Goal: Task Accomplishment & Management: Complete application form

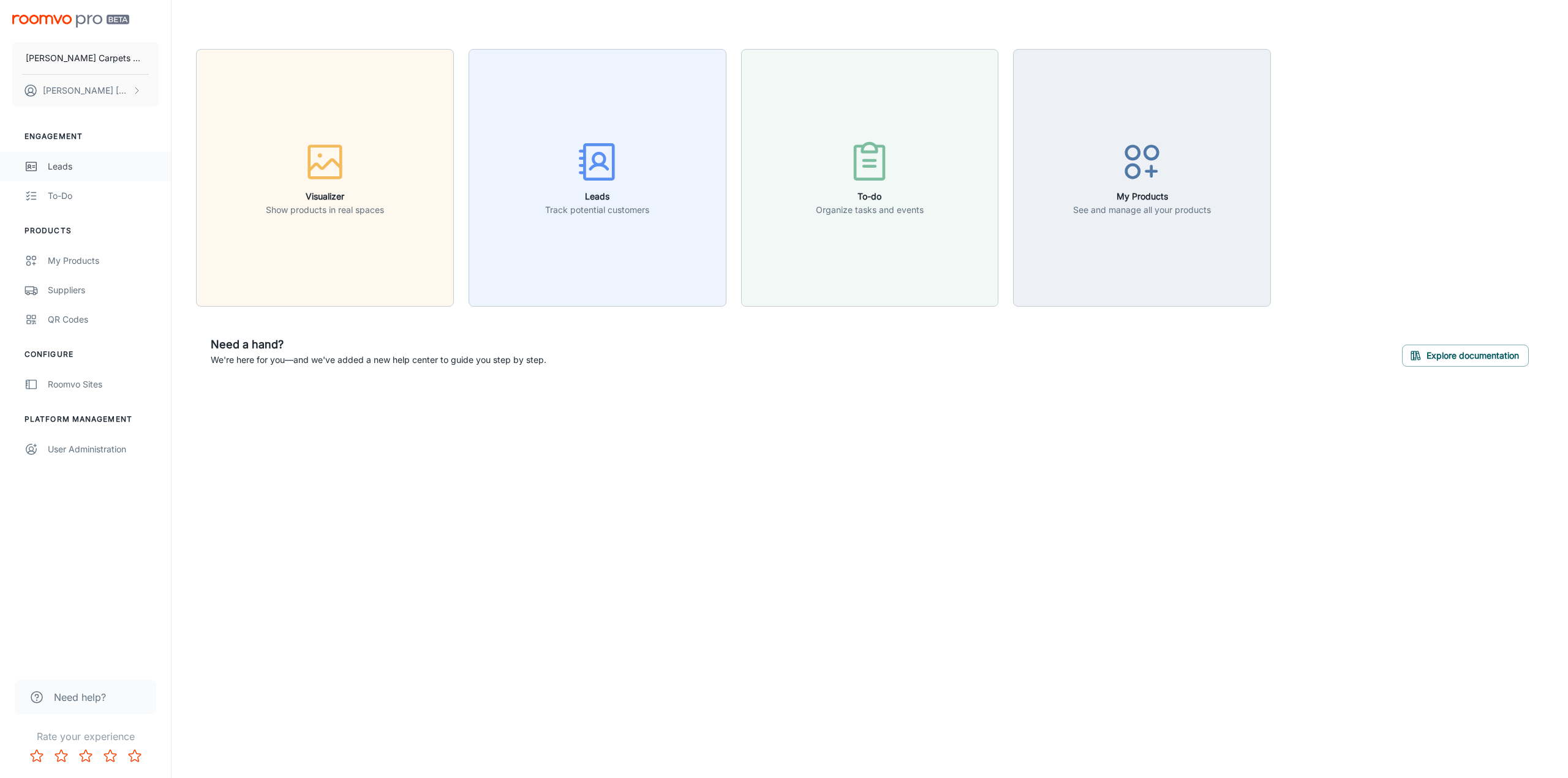
click at [64, 167] on div "Leads" at bounding box center [103, 167] width 111 height 13
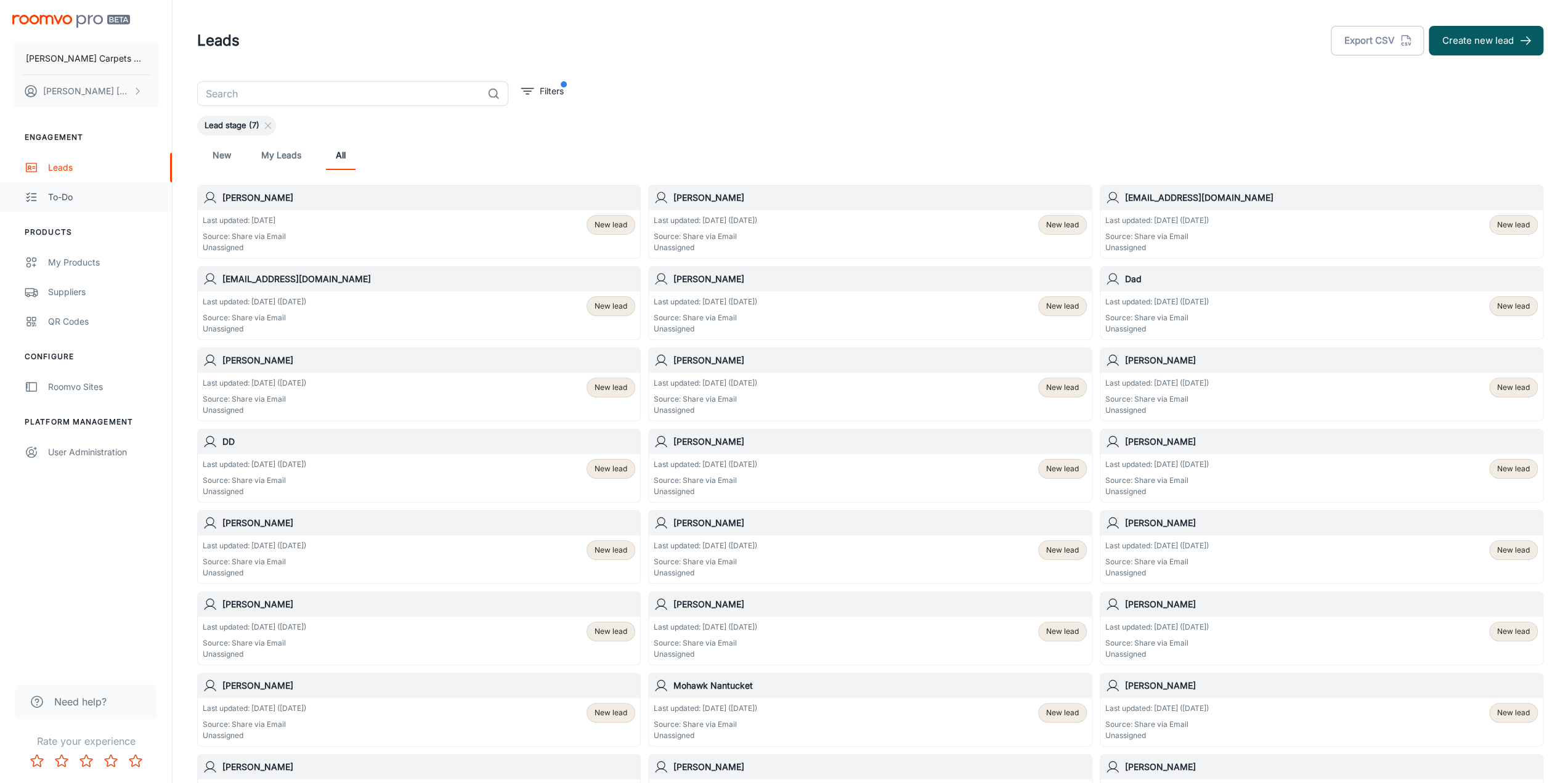
click at [68, 198] on div "To-do" at bounding box center [103, 197] width 111 height 14
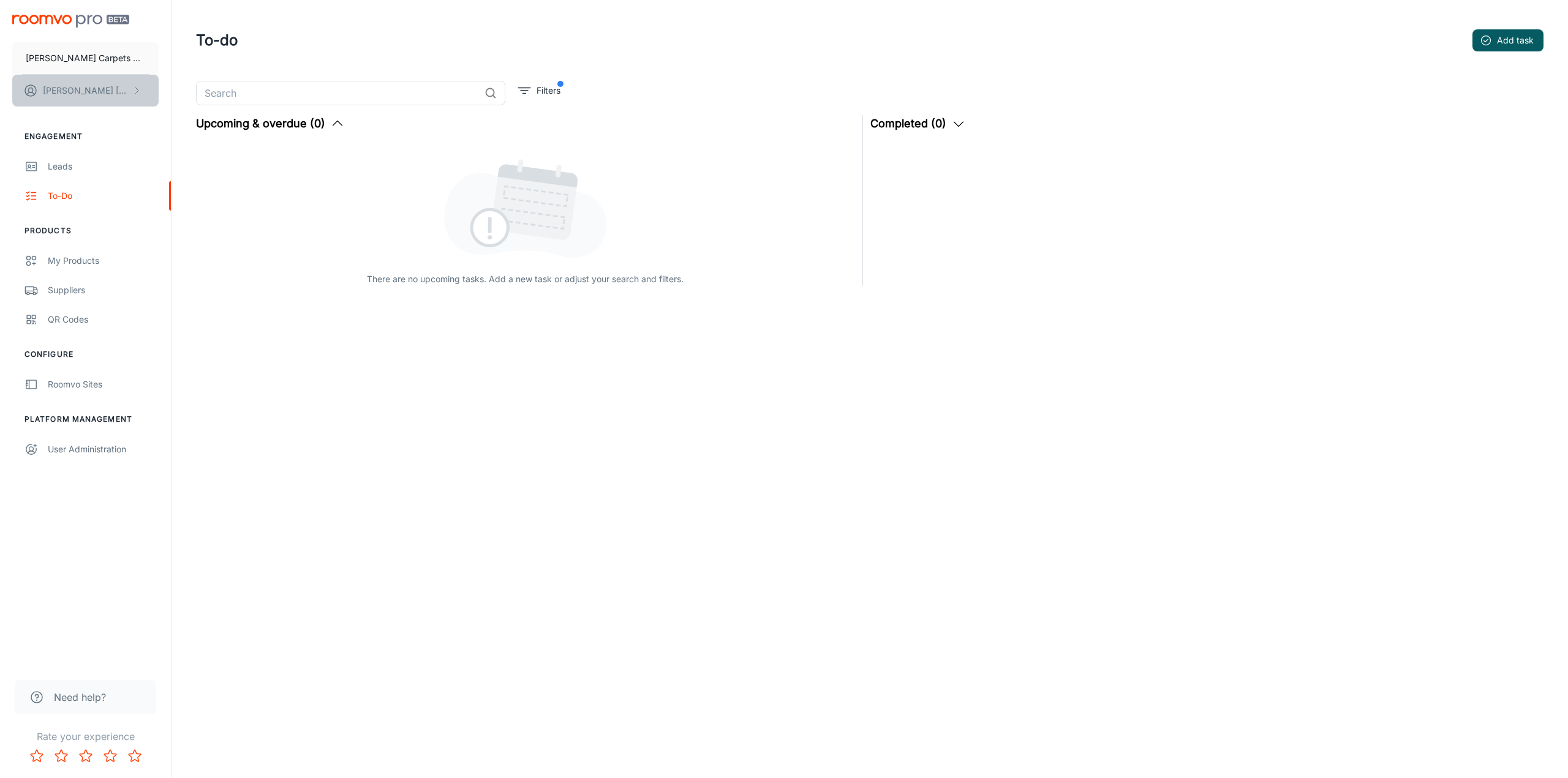
click at [61, 90] on p "[PERSON_NAME]" at bounding box center [86, 90] width 86 height 13
click at [343, 18] on div at bounding box center [784, 389] width 1568 height 778
click at [62, 164] on div "Leads" at bounding box center [103, 167] width 111 height 13
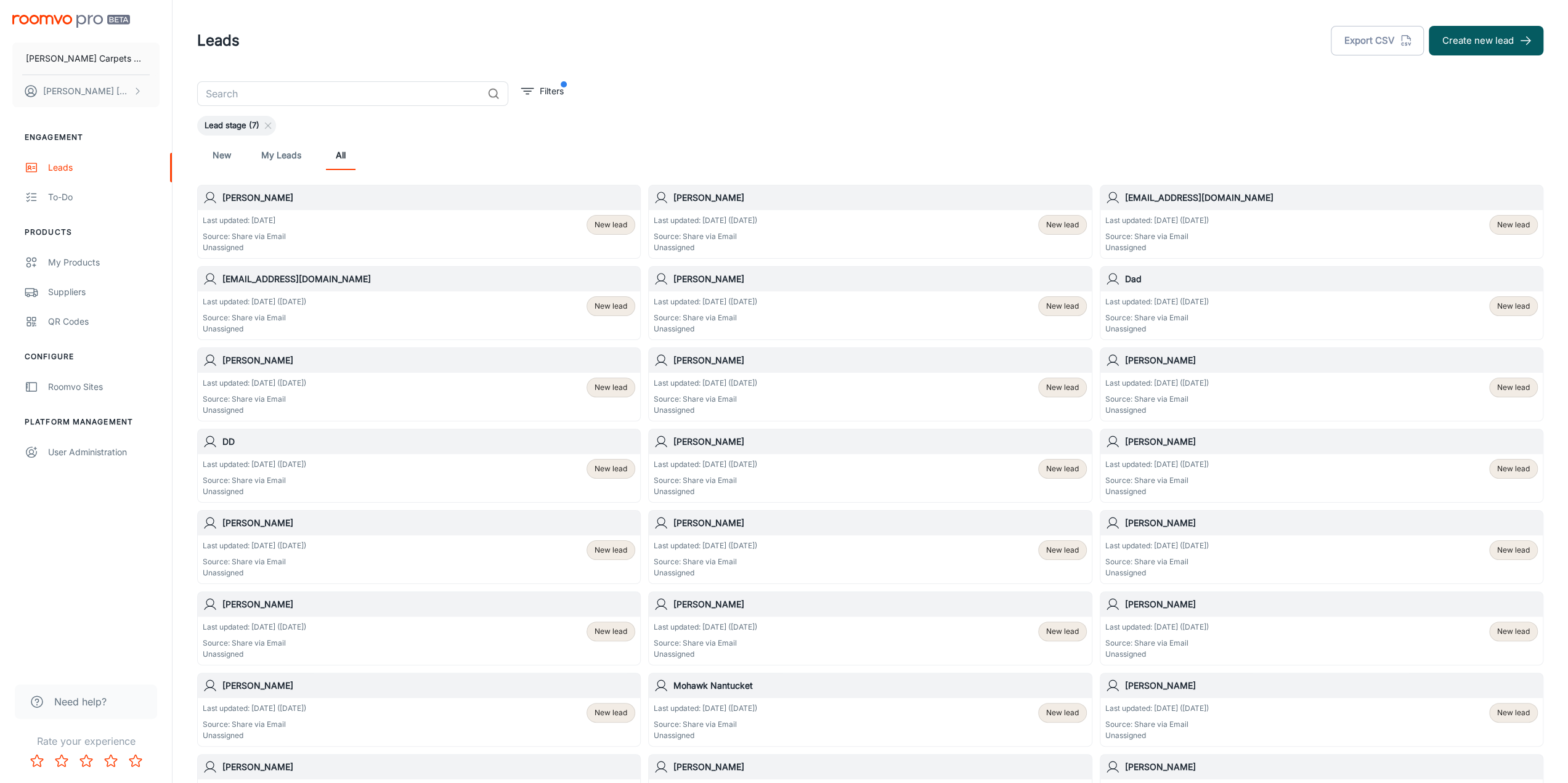
click at [706, 280] on h6 "[PERSON_NAME]" at bounding box center [879, 279] width 413 height 14
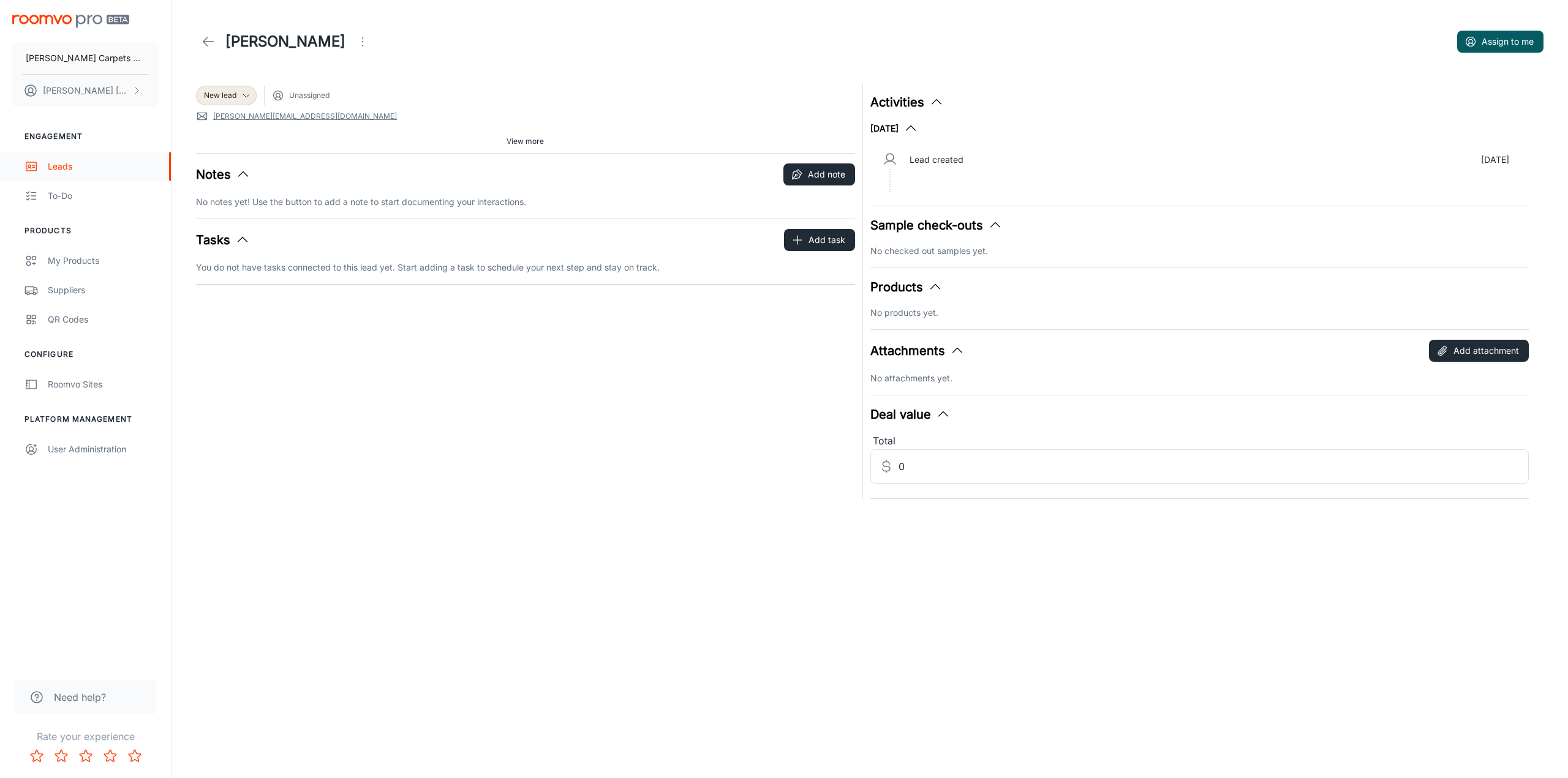
click at [66, 167] on div "Leads" at bounding box center [103, 167] width 111 height 13
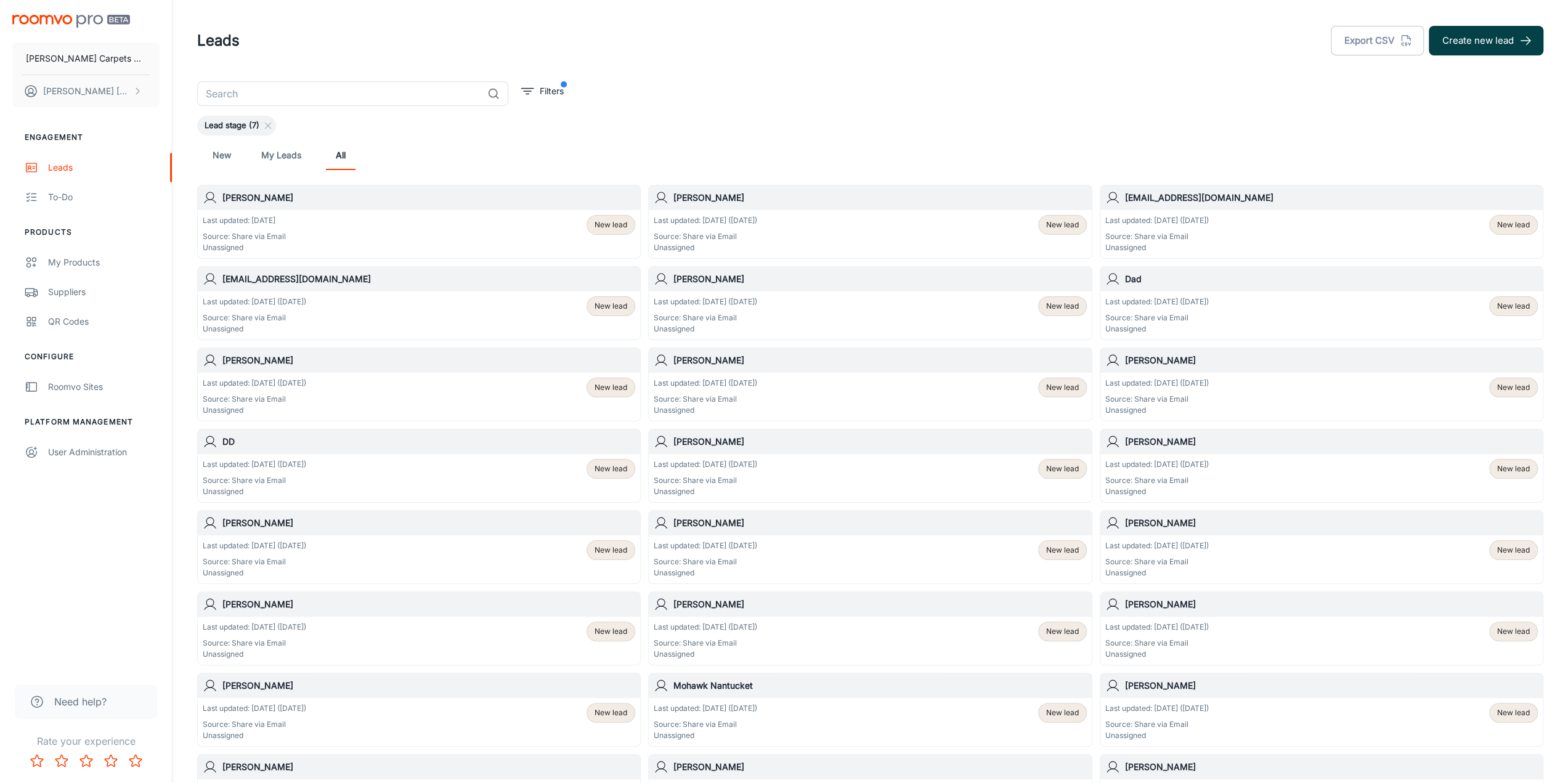
click at [1483, 38] on button "Create new lead" at bounding box center [1486, 40] width 115 height 29
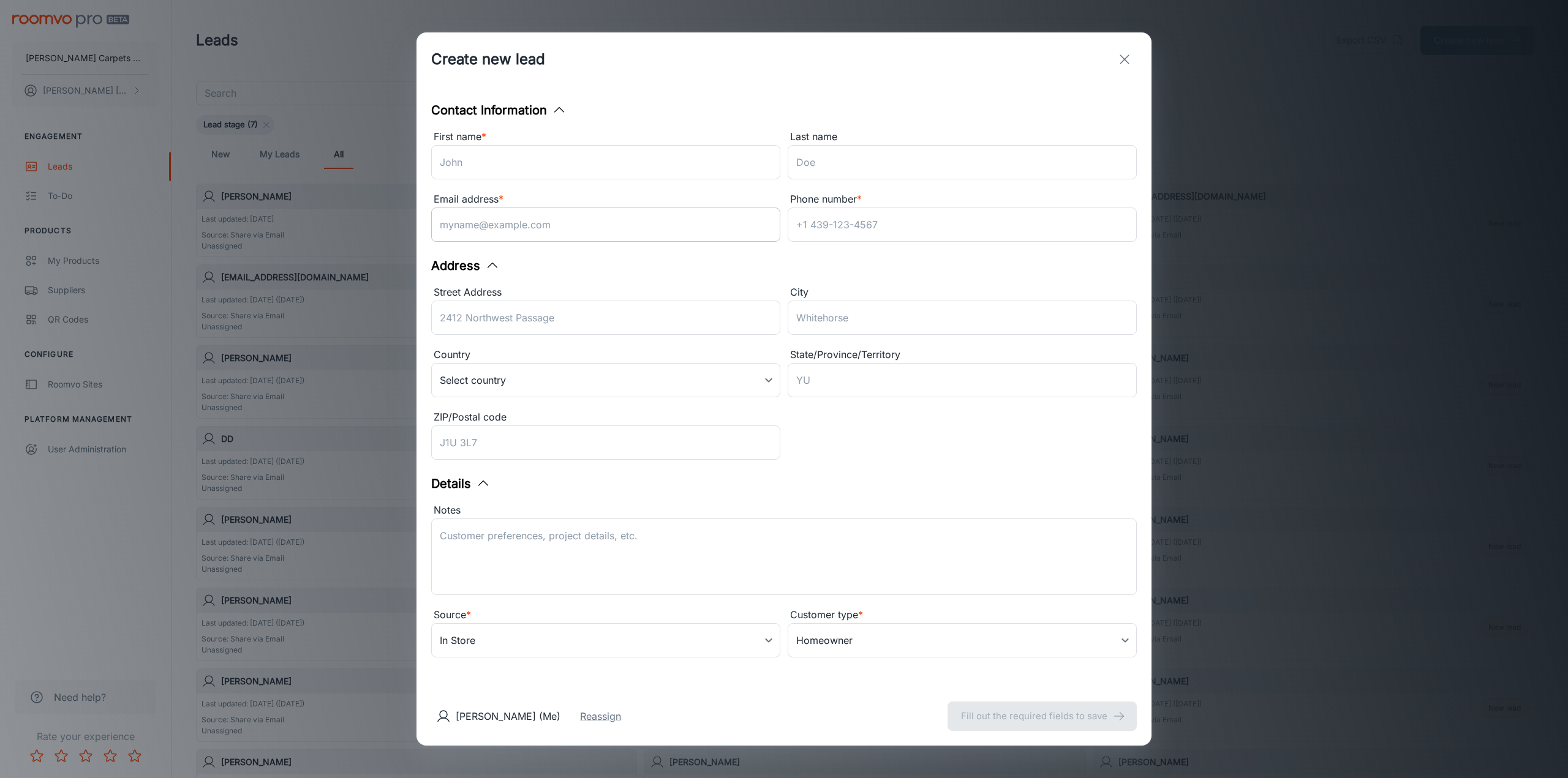
drag, startPoint x: 459, startPoint y: 154, endPoint x: 656, endPoint y: 216, distance: 206.5
click at [459, 154] on input "First name *" at bounding box center [605, 162] width 349 height 34
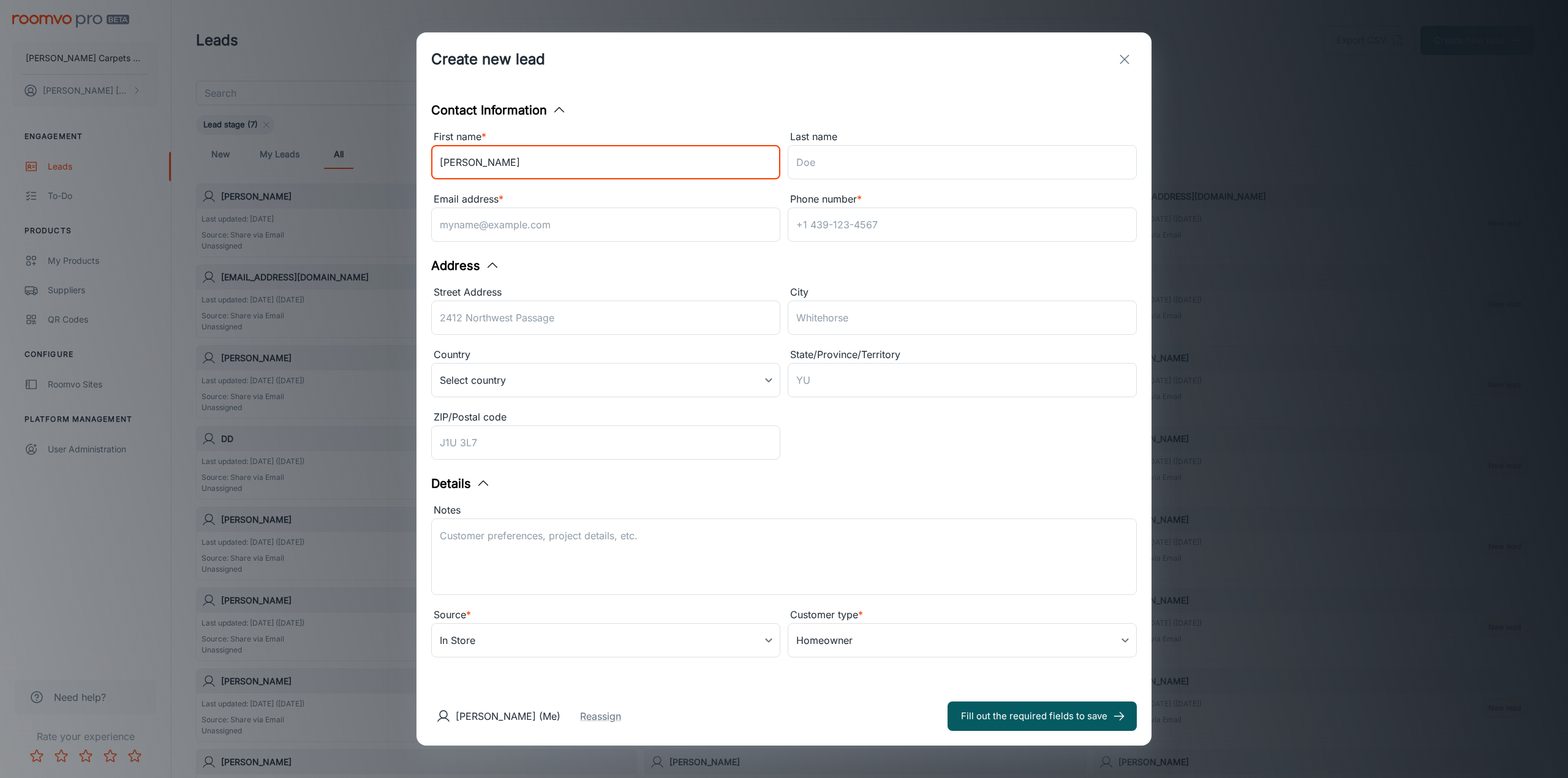
type input "[PERSON_NAME]"
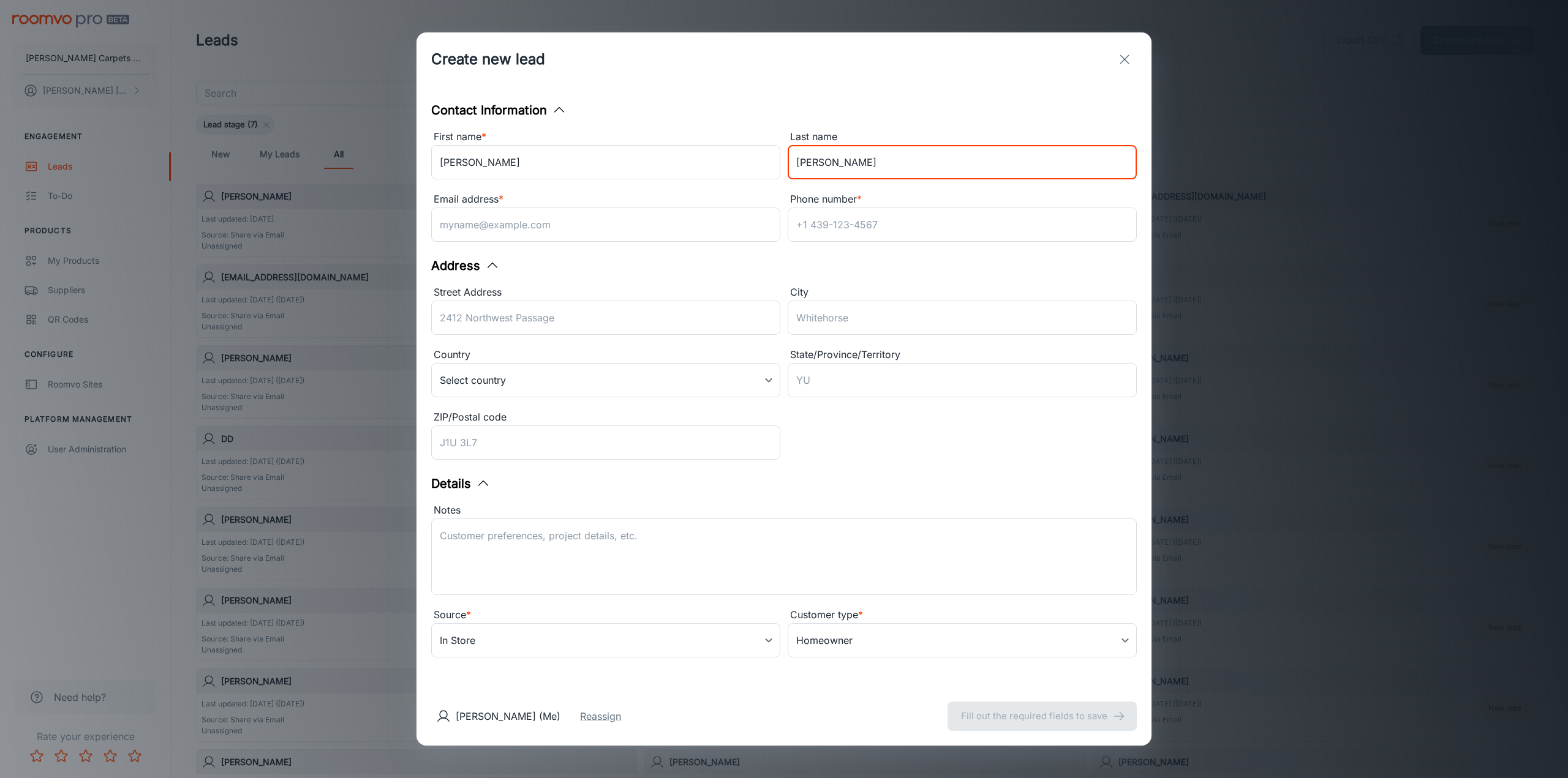
type input "[PERSON_NAME]"
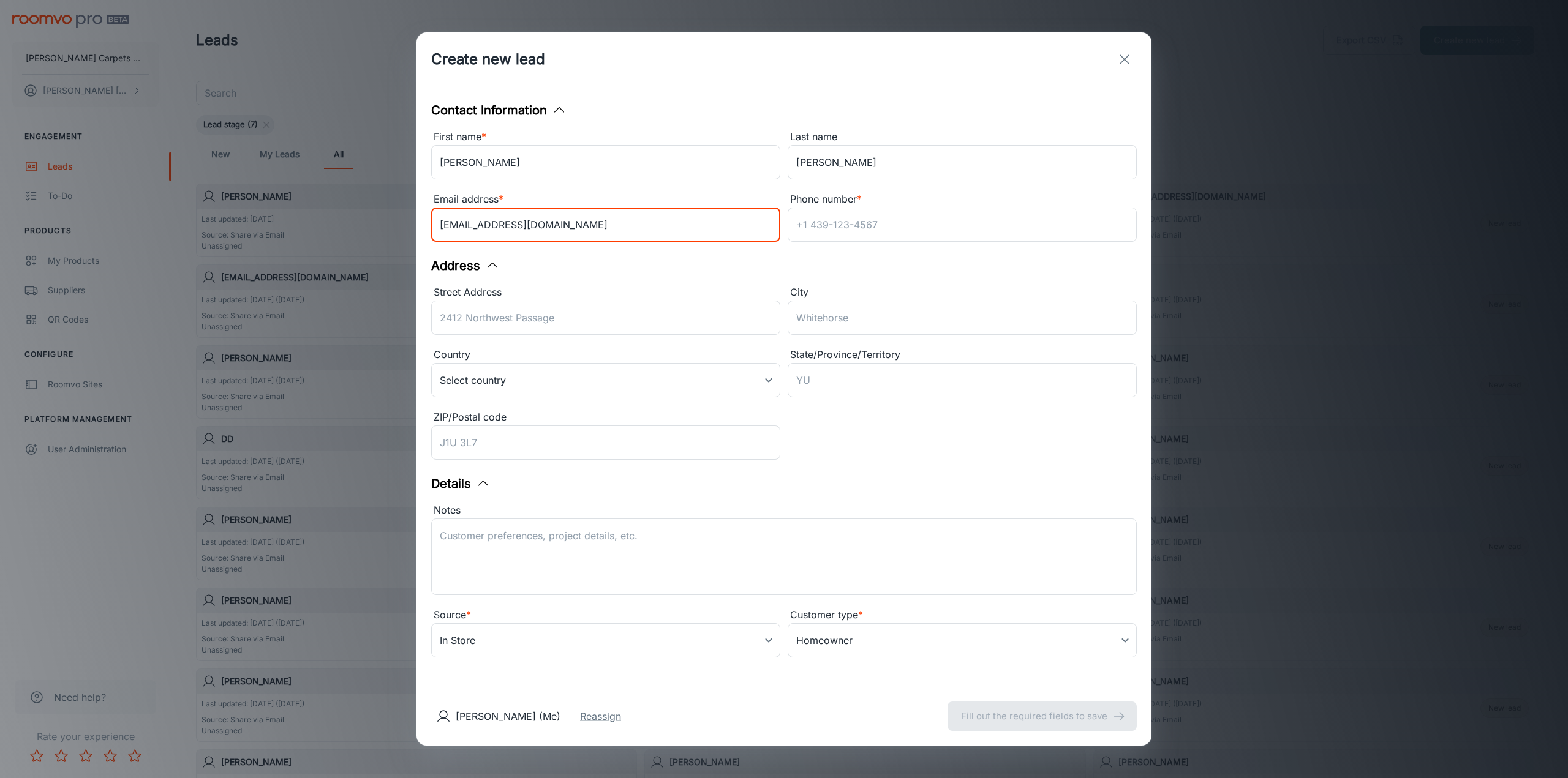
type input "[EMAIL_ADDRESS][DOMAIN_NAME]"
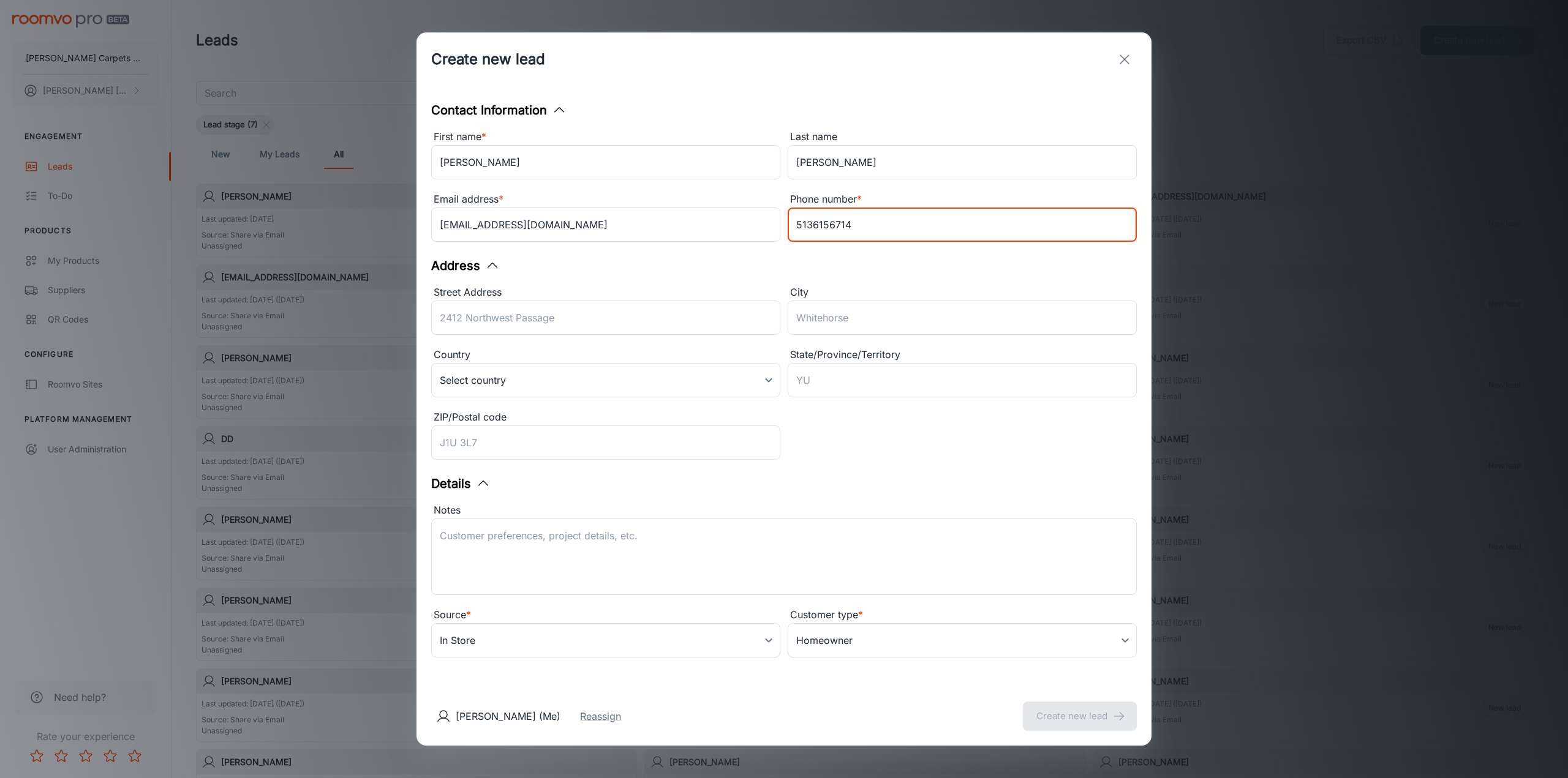
type input "5136156714"
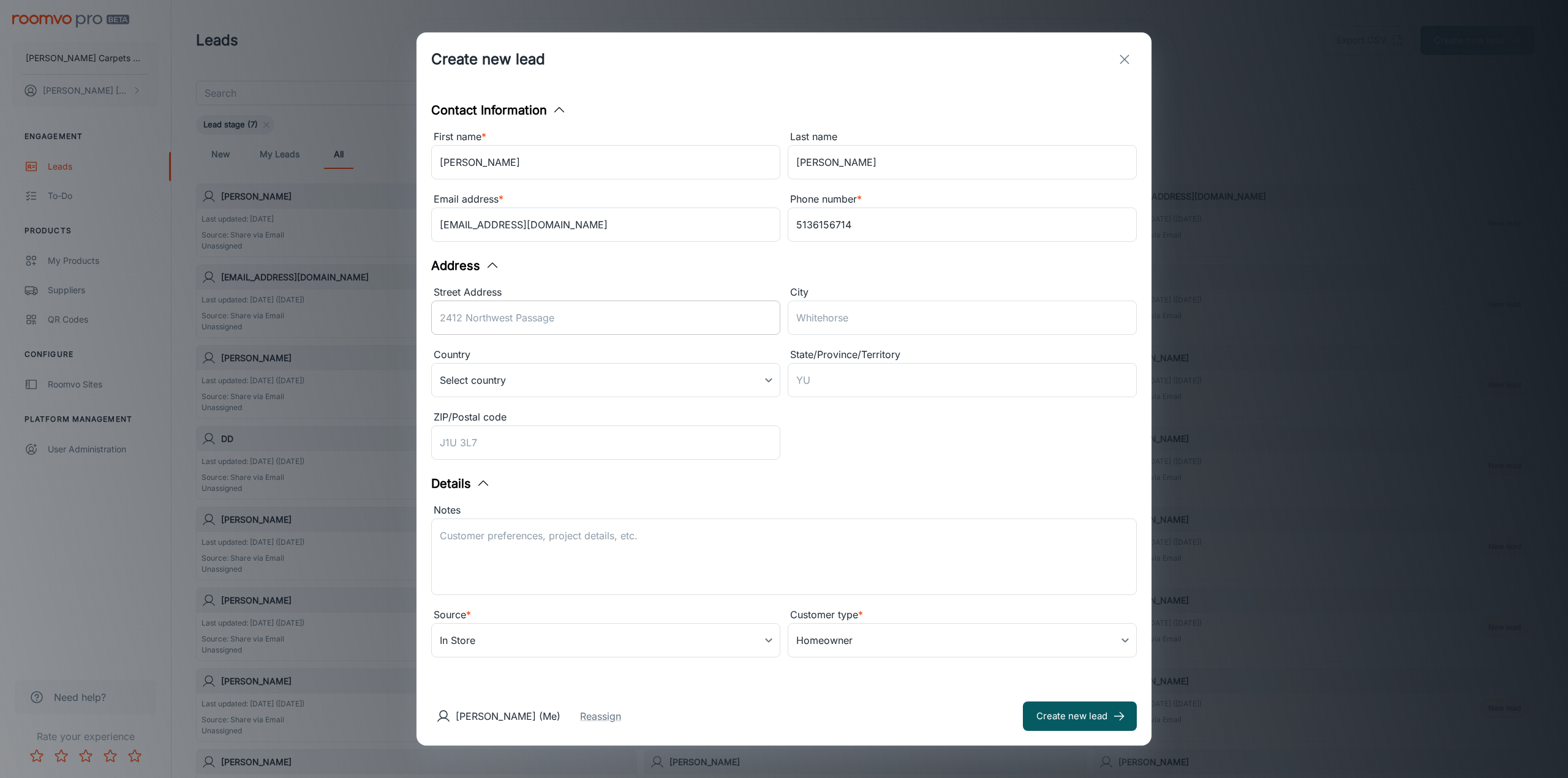
click at [480, 317] on input "Street Address" at bounding box center [605, 317] width 349 height 34
type input "[STREET_ADDRESS][PERSON_NAME]"
type input "[GEOGRAPHIC_DATA]"
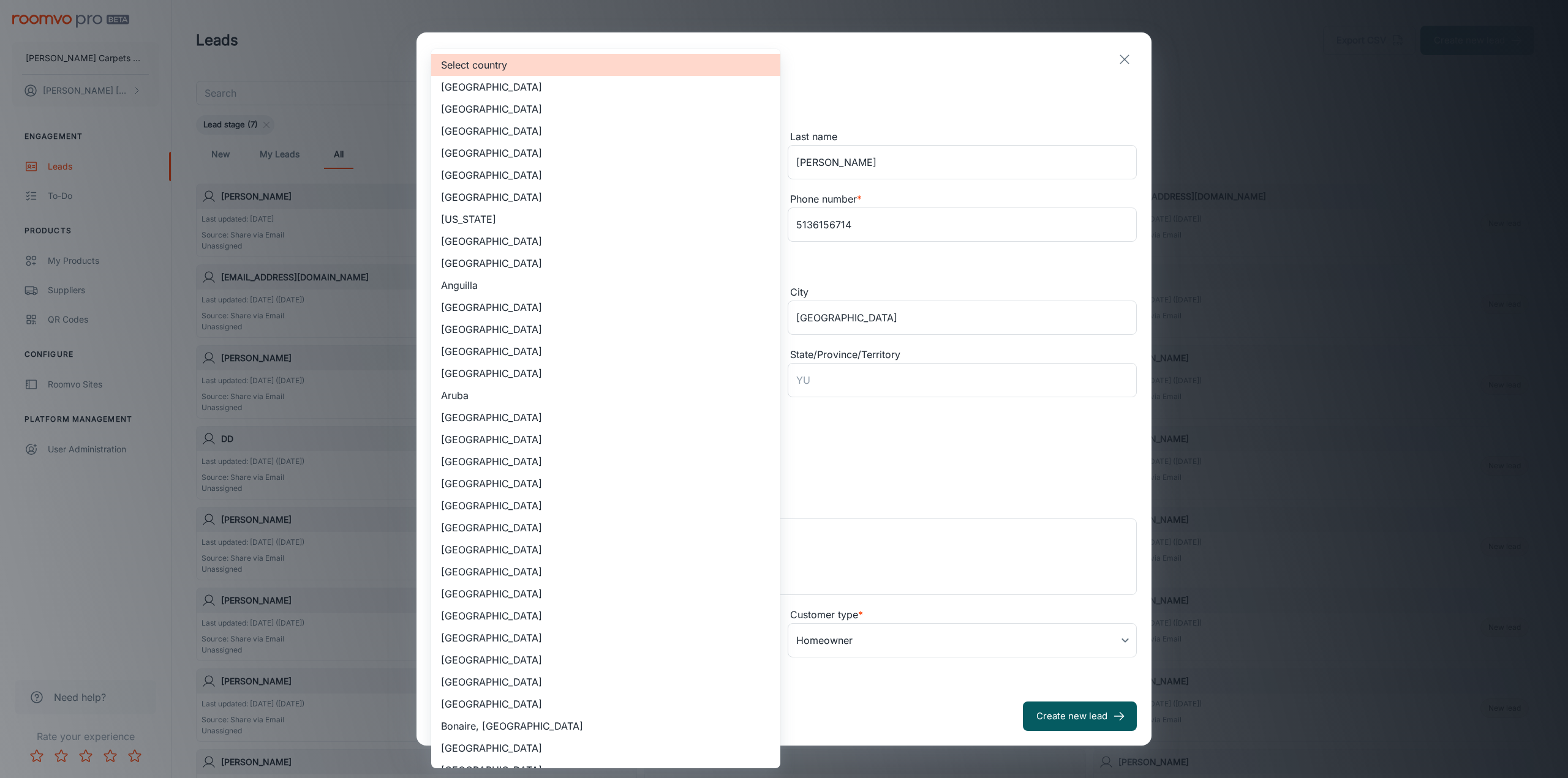
click at [744, 381] on body "[PERSON_NAME] Carpets & Floors [PERSON_NAME] Engagement Leads To-do Products My…" at bounding box center [784, 389] width 1568 height 778
click at [534, 85] on li "[GEOGRAPHIC_DATA]" at bounding box center [605, 86] width 349 height 22
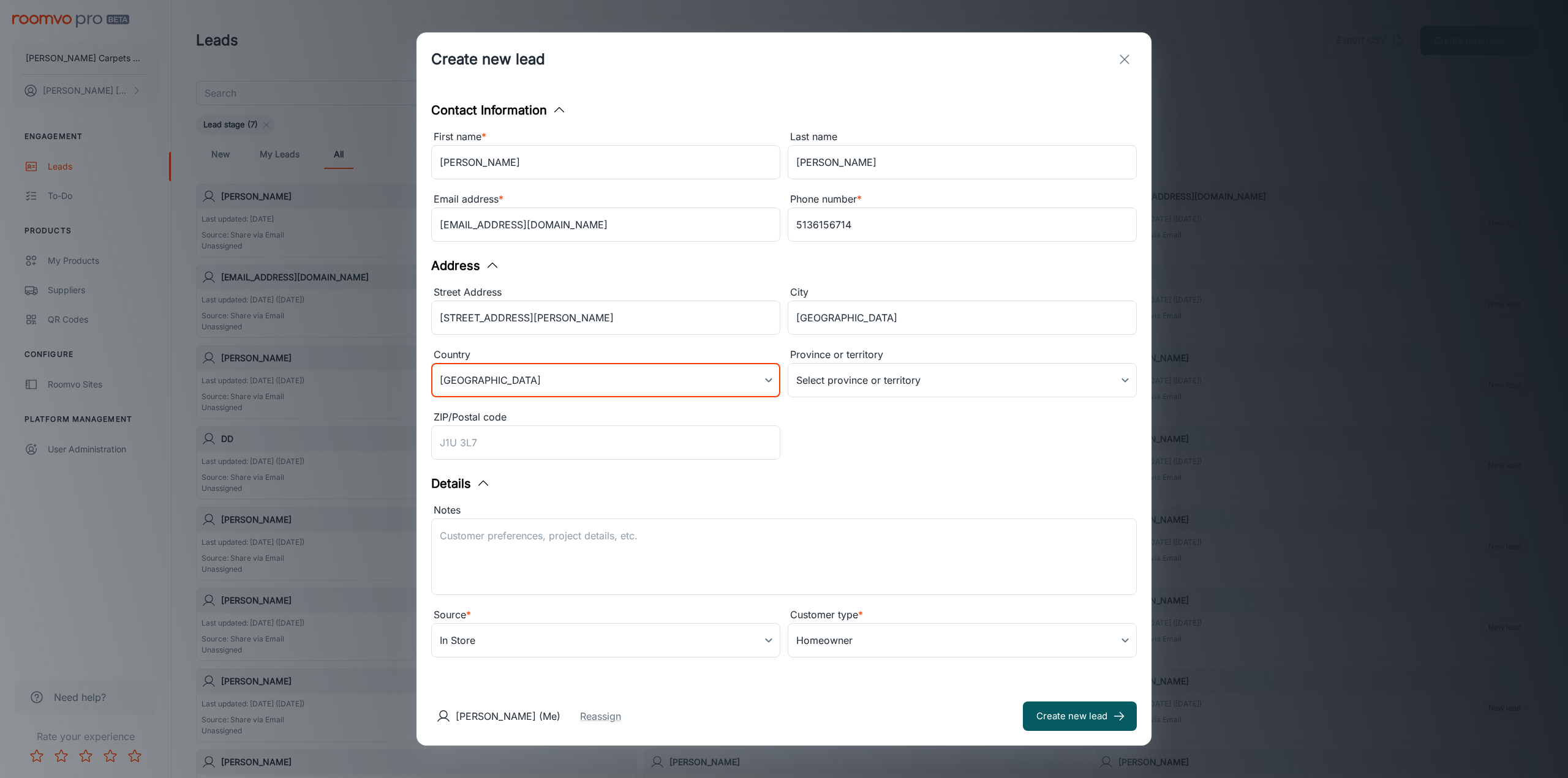
click at [766, 378] on body "[PERSON_NAME] Carpets & Floors [PERSON_NAME] Engagement Leads To-do Products My…" at bounding box center [784, 389] width 1568 height 778
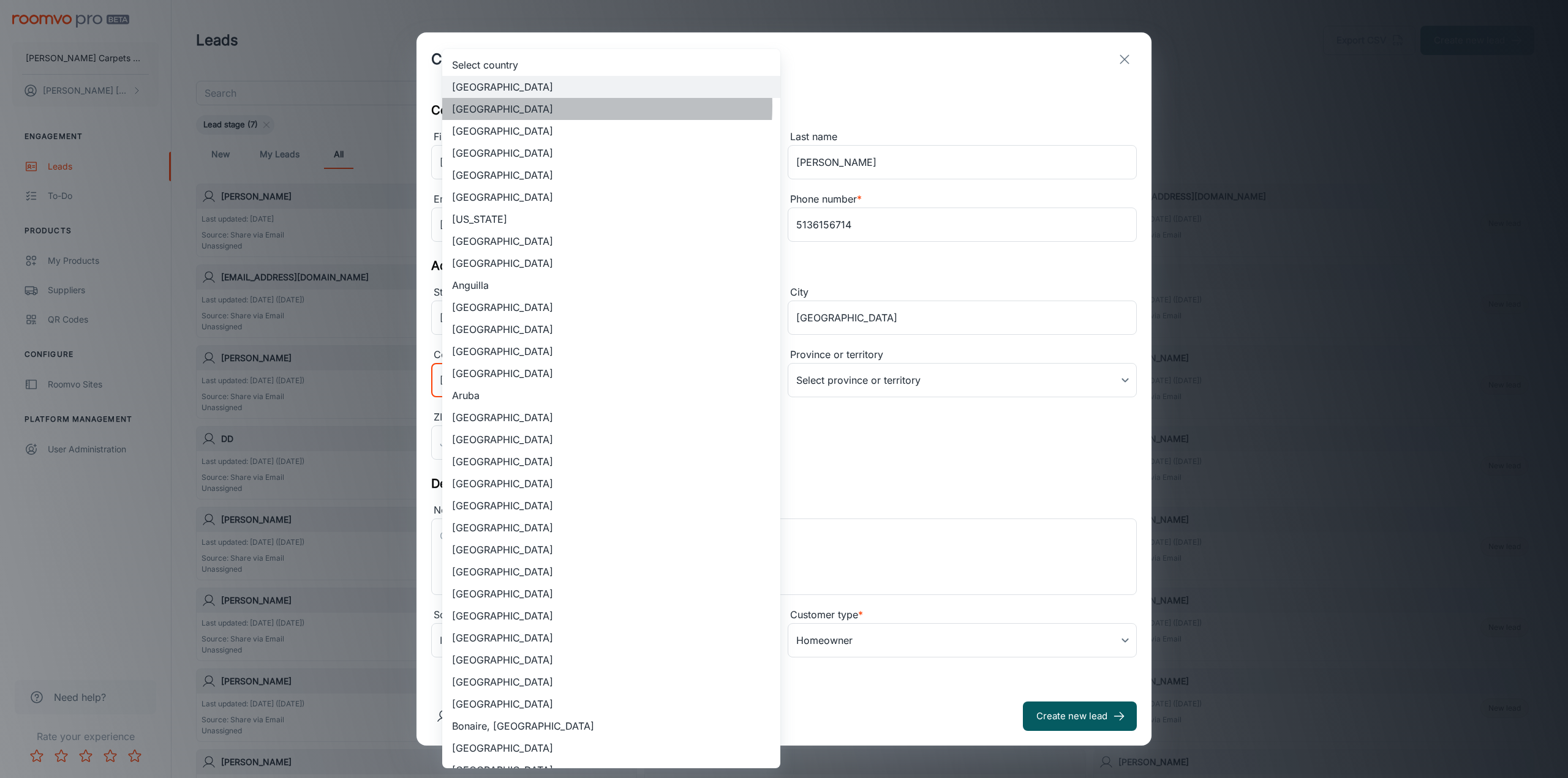
click at [544, 106] on li "[GEOGRAPHIC_DATA]" at bounding box center [611, 108] width 338 height 22
type input "US"
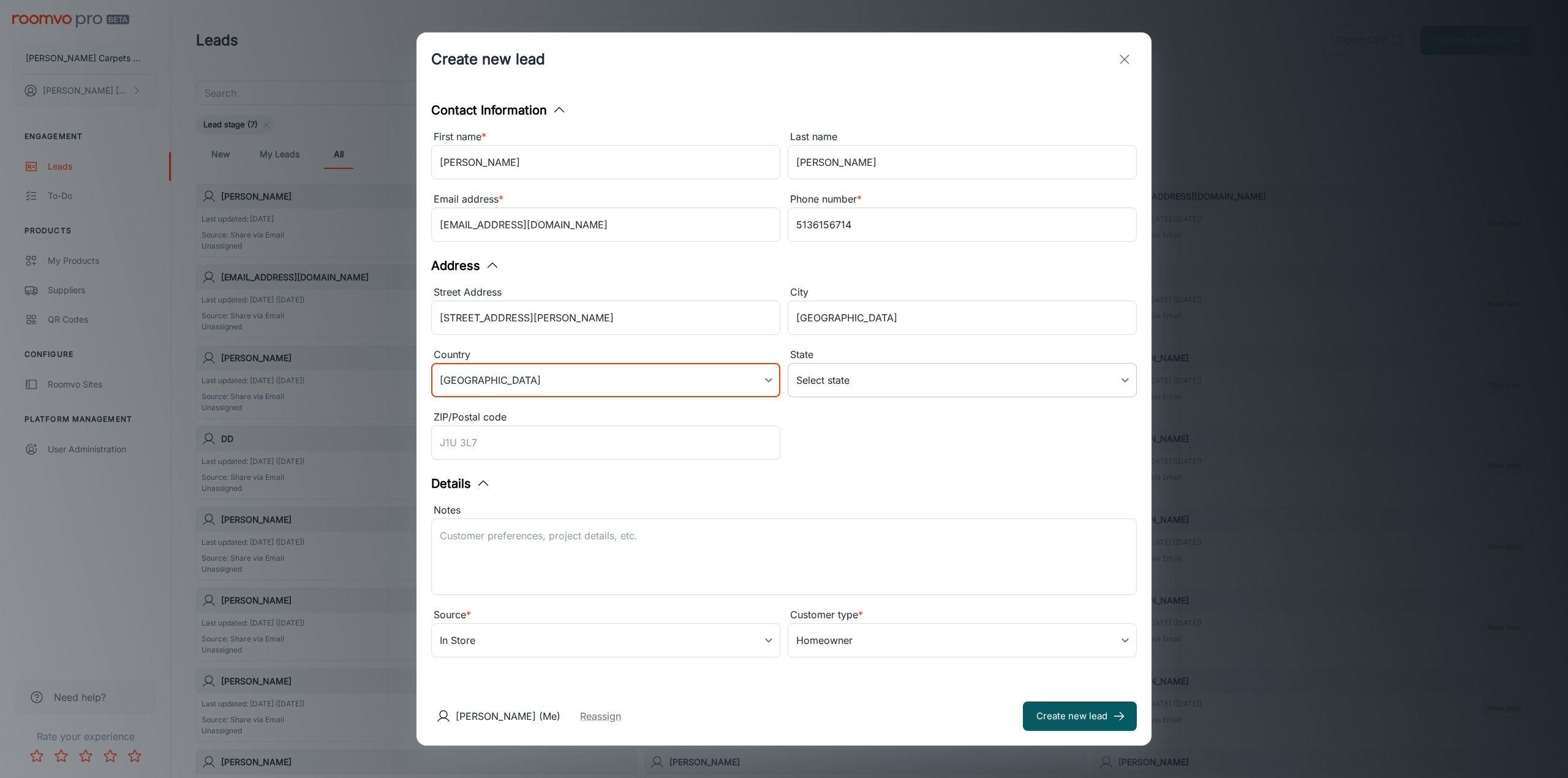
click at [828, 380] on body "[PERSON_NAME] Carpets & Floors [PERSON_NAME] Engagement Leads To-do Products My…" at bounding box center [784, 389] width 1568 height 778
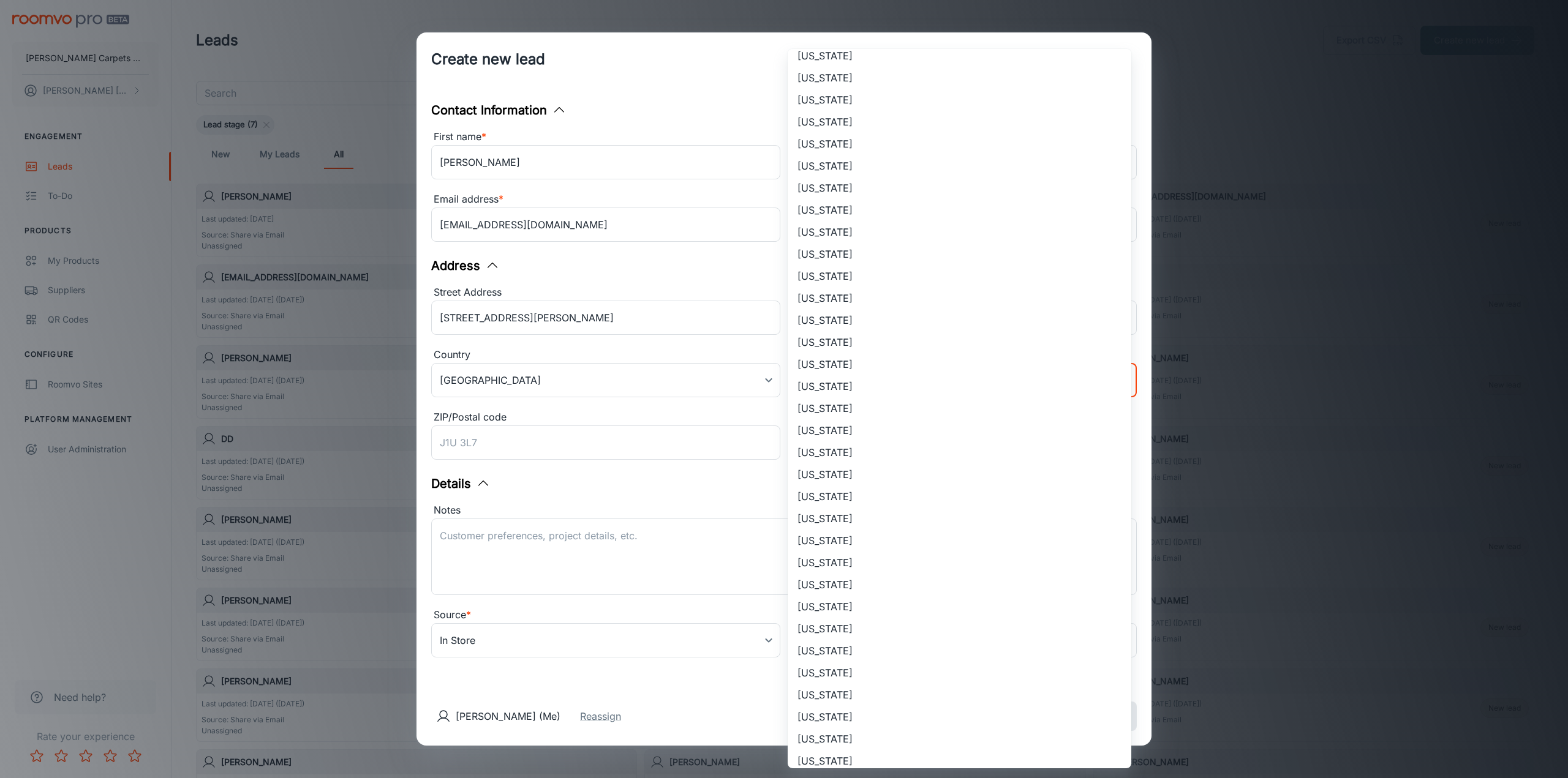
scroll to position [367, 0]
click at [814, 493] on li "[US_STATE]" at bounding box center [959, 490] width 344 height 22
type input "[US_STATE]"
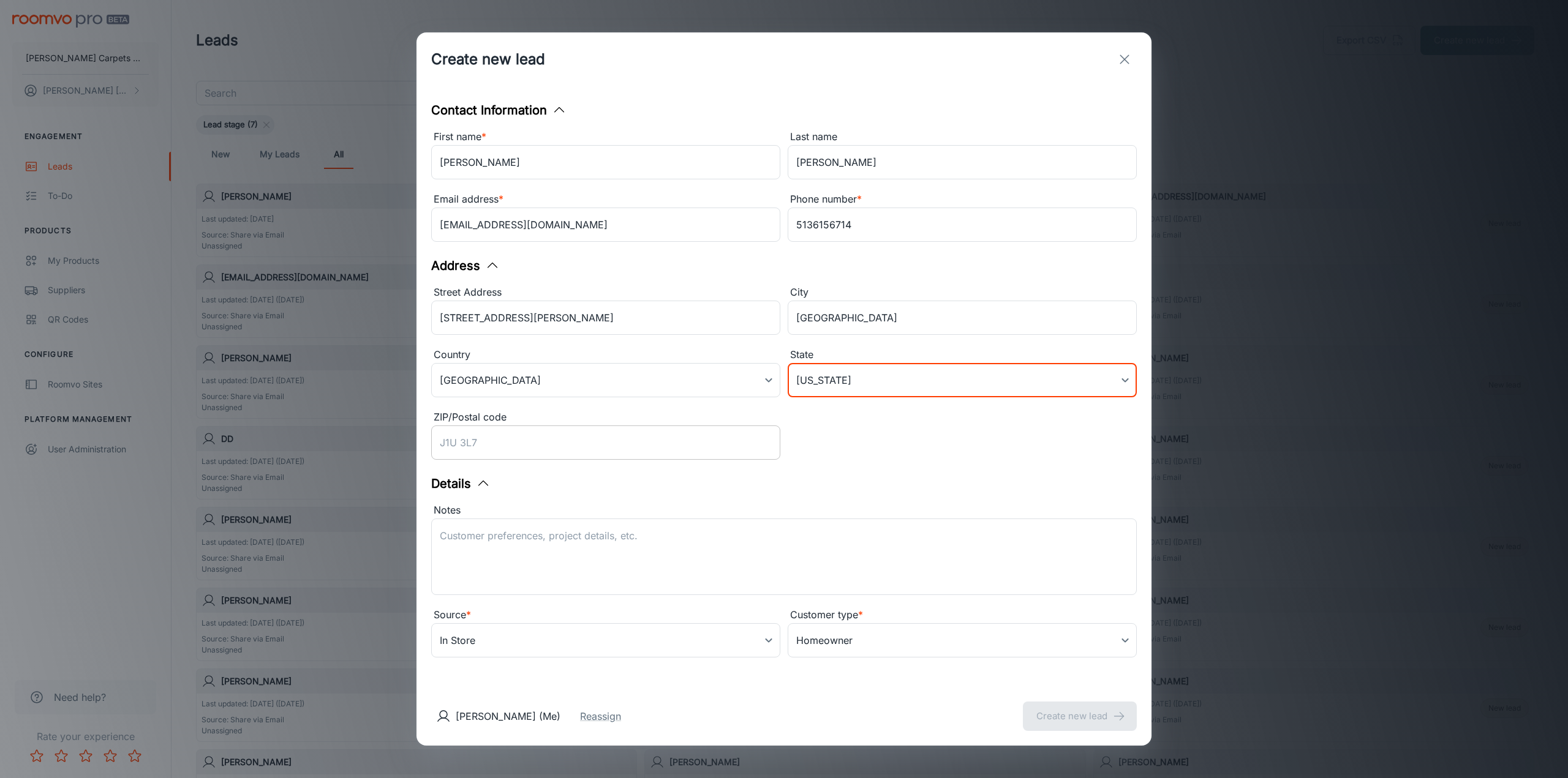
click at [500, 439] on input "ZIP/Postal code" at bounding box center [605, 442] width 349 height 34
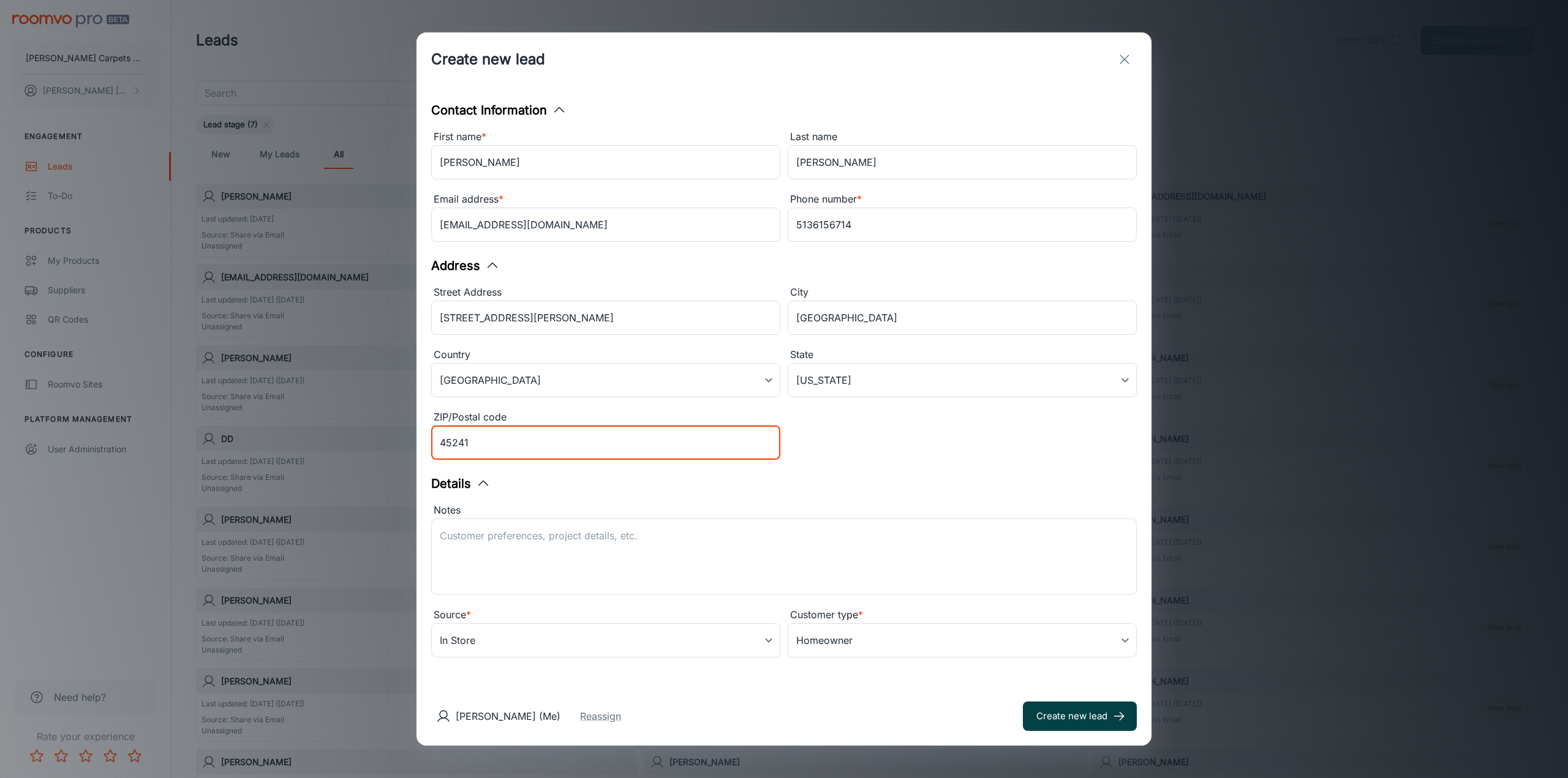
type input "45241"
click at [1052, 714] on button "Create new lead" at bounding box center [1080, 716] width 114 height 29
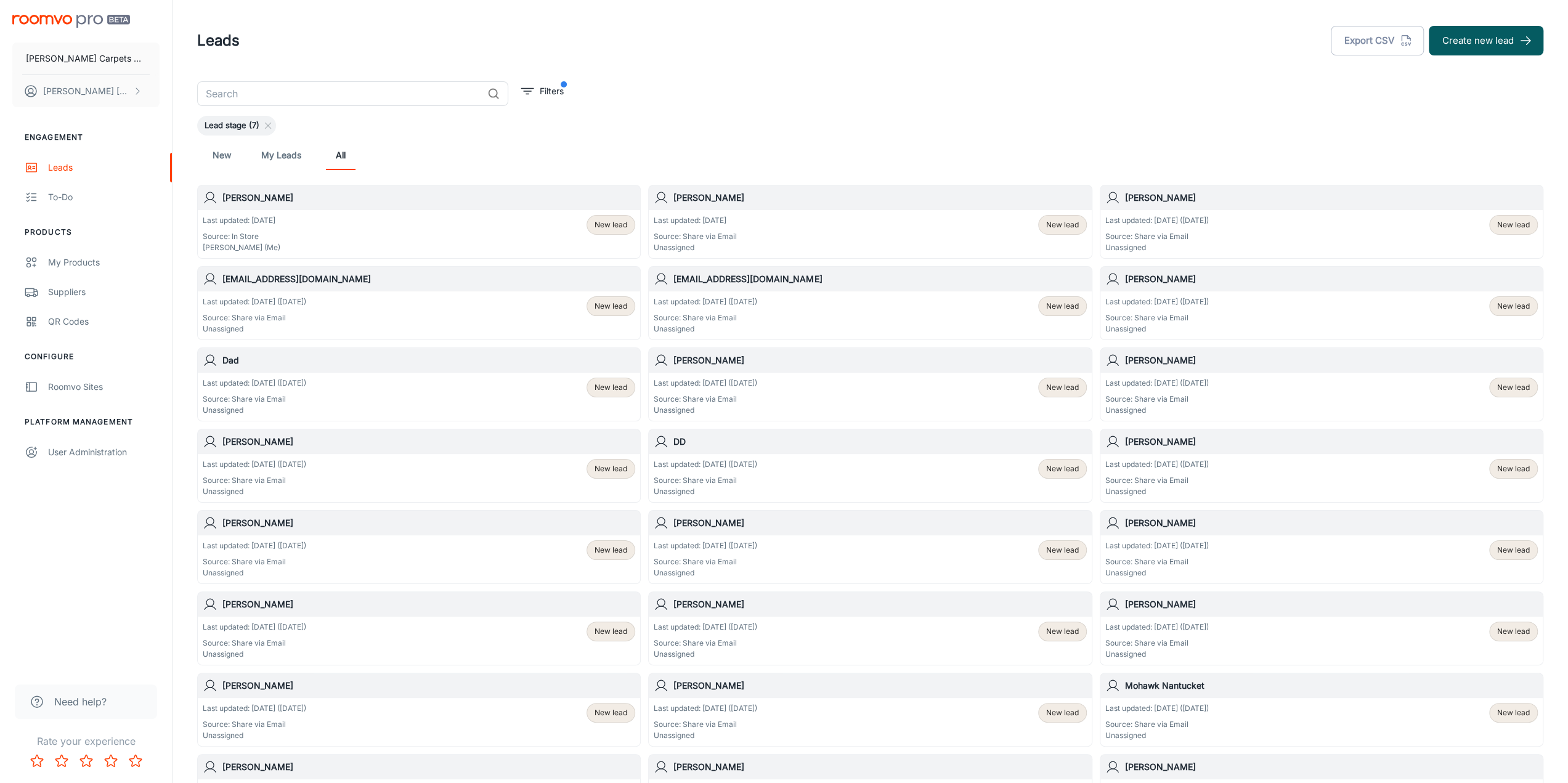
click at [248, 202] on h6 "[PERSON_NAME]" at bounding box center [429, 198] width 413 height 14
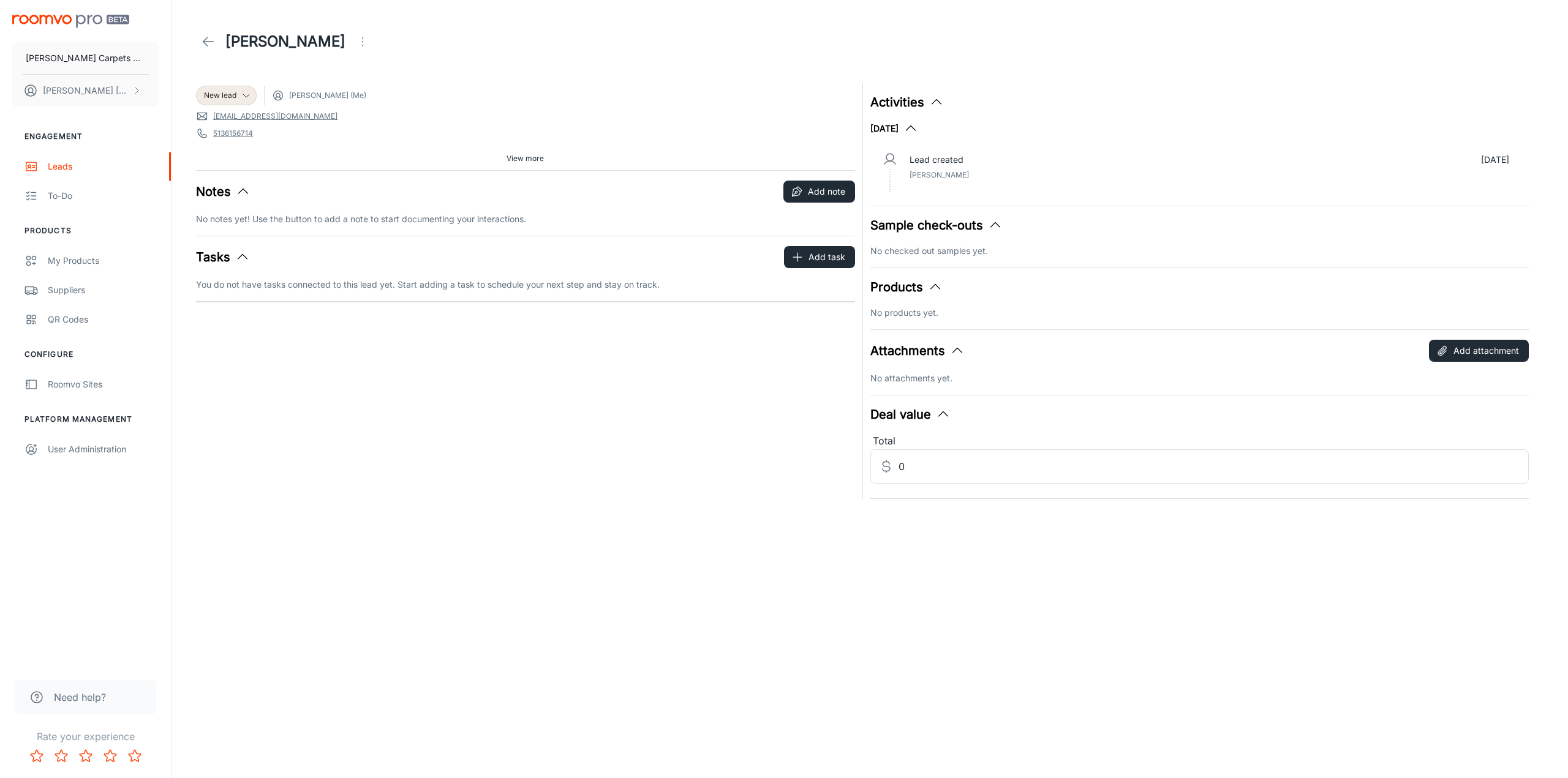
click at [961, 231] on button "Sample check-outs" at bounding box center [936, 225] width 133 height 18
click at [995, 227] on icon "button" at bounding box center [995, 225] width 15 height 15
click at [820, 254] on button "Add task" at bounding box center [819, 256] width 71 height 22
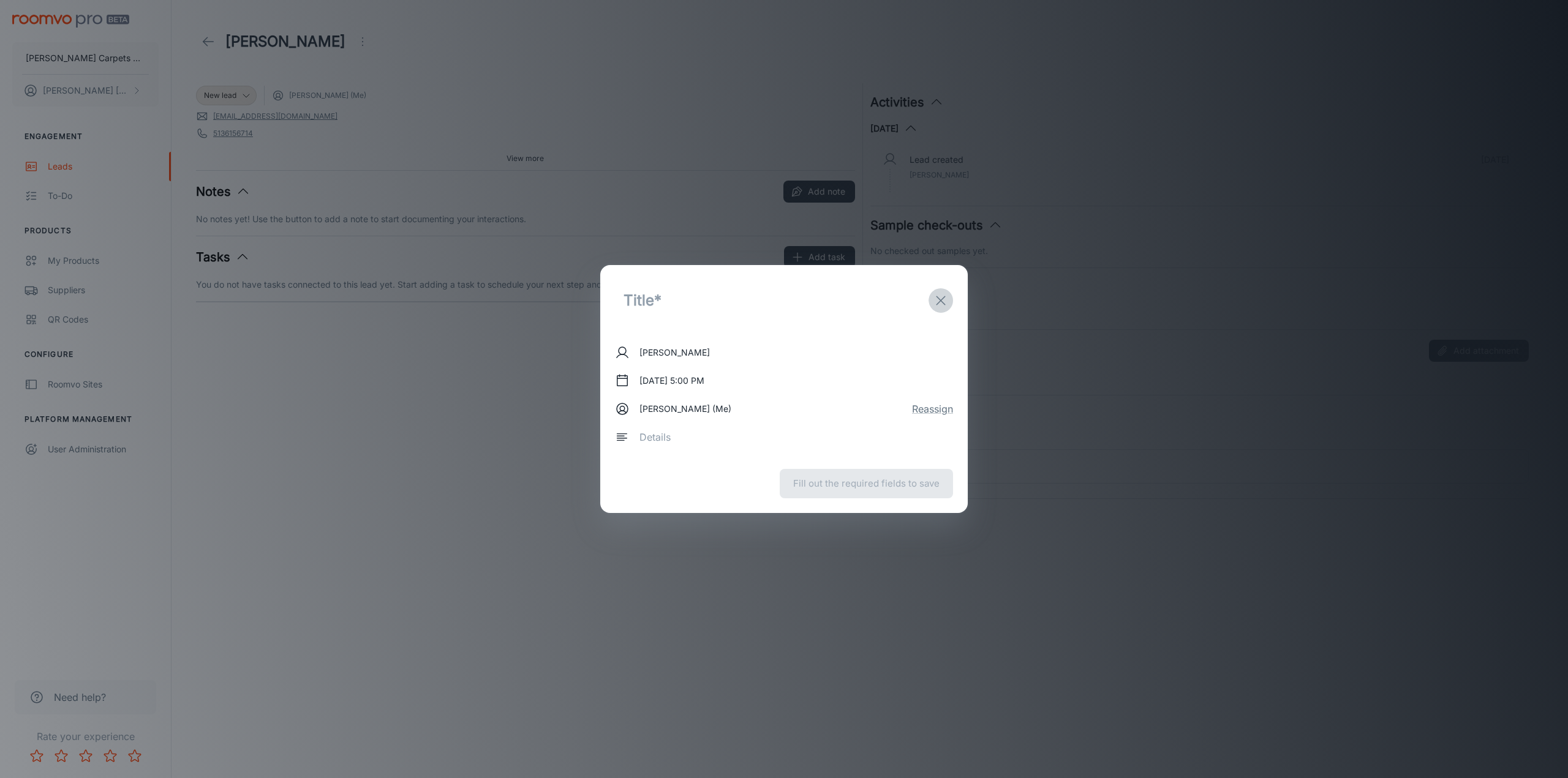
click at [946, 299] on icon "exit" at bounding box center [941, 300] width 15 height 15
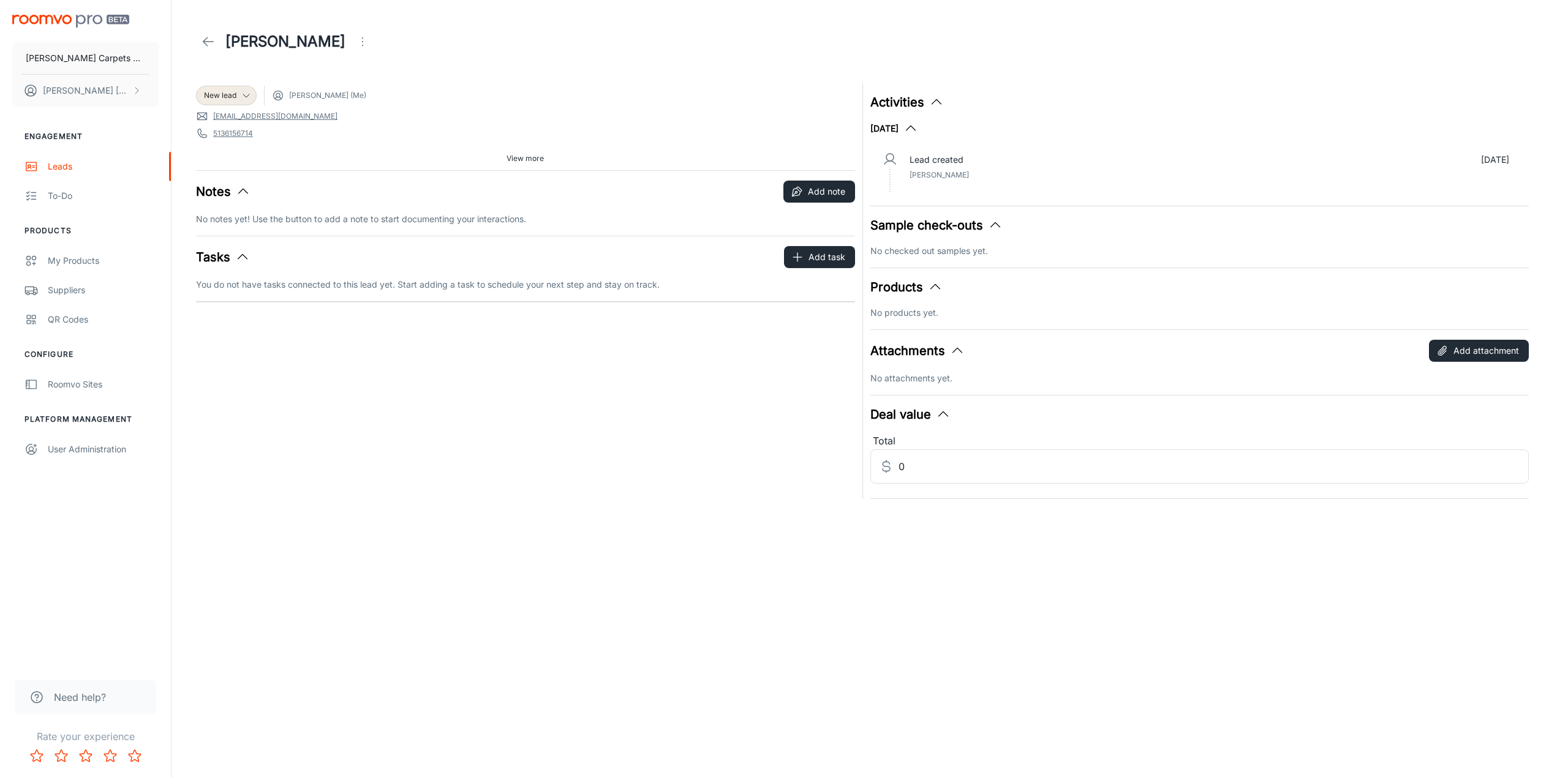
click at [932, 250] on p "No checked out samples yet." at bounding box center [1200, 251] width 659 height 13
click at [1063, 241] on div "Sample check-outs No checked out samples yet." at bounding box center [1200, 237] width 659 height 42
click at [992, 221] on icon "button" at bounding box center [995, 225] width 15 height 15
click at [918, 222] on button "Sample check-outs" at bounding box center [936, 225] width 133 height 18
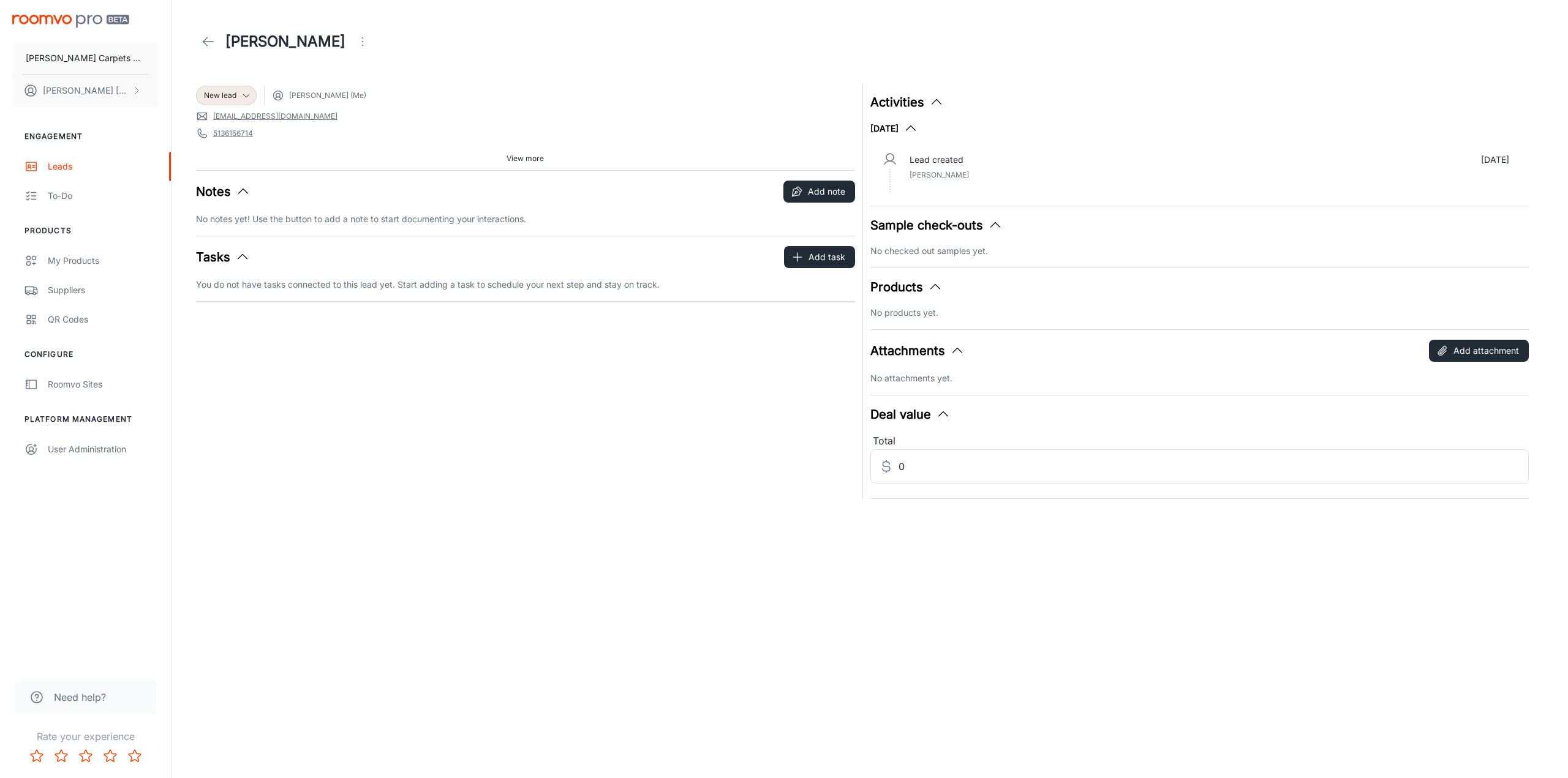
click at [206, 40] on icon at bounding box center [208, 41] width 15 height 15
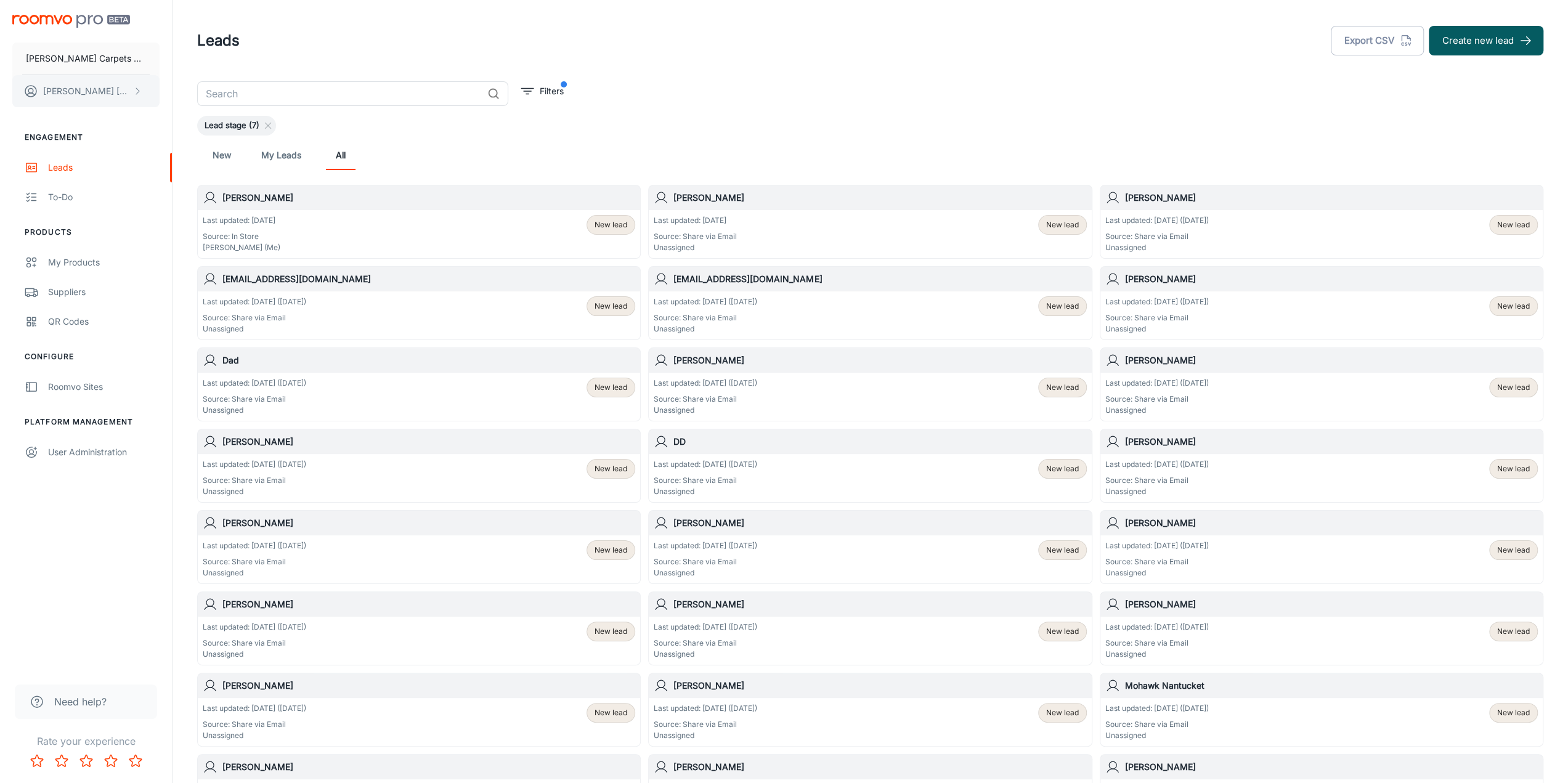
click at [60, 88] on p "[PERSON_NAME]" at bounding box center [86, 91] width 87 height 14
click at [190, 111] on li "Log out" at bounding box center [193, 111] width 66 height 21
